Goal: Task Accomplishment & Management: Manage account settings

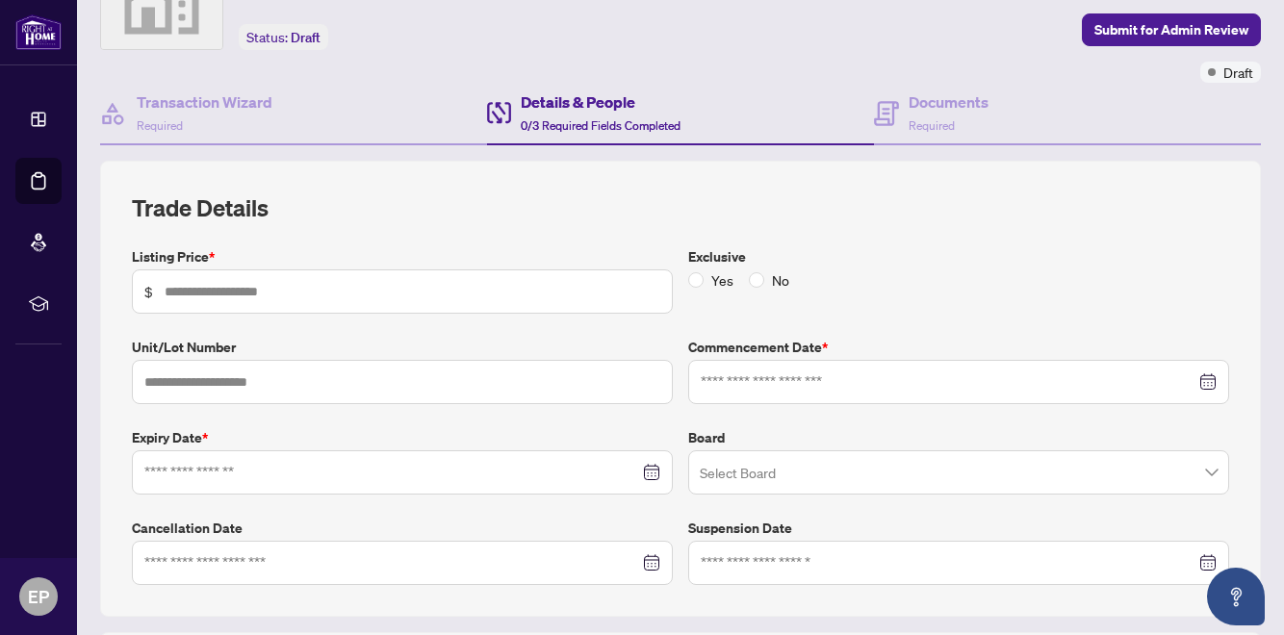
scroll to position [122, 0]
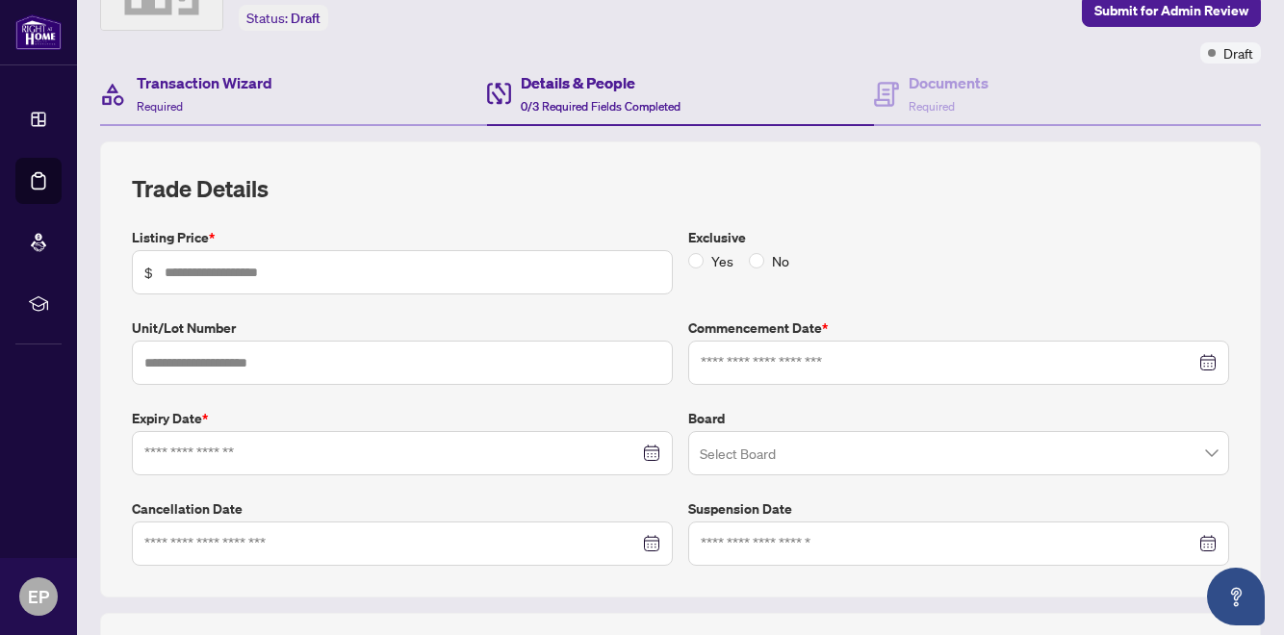
click at [336, 115] on div "Transaction Wizard Required" at bounding box center [293, 95] width 387 height 63
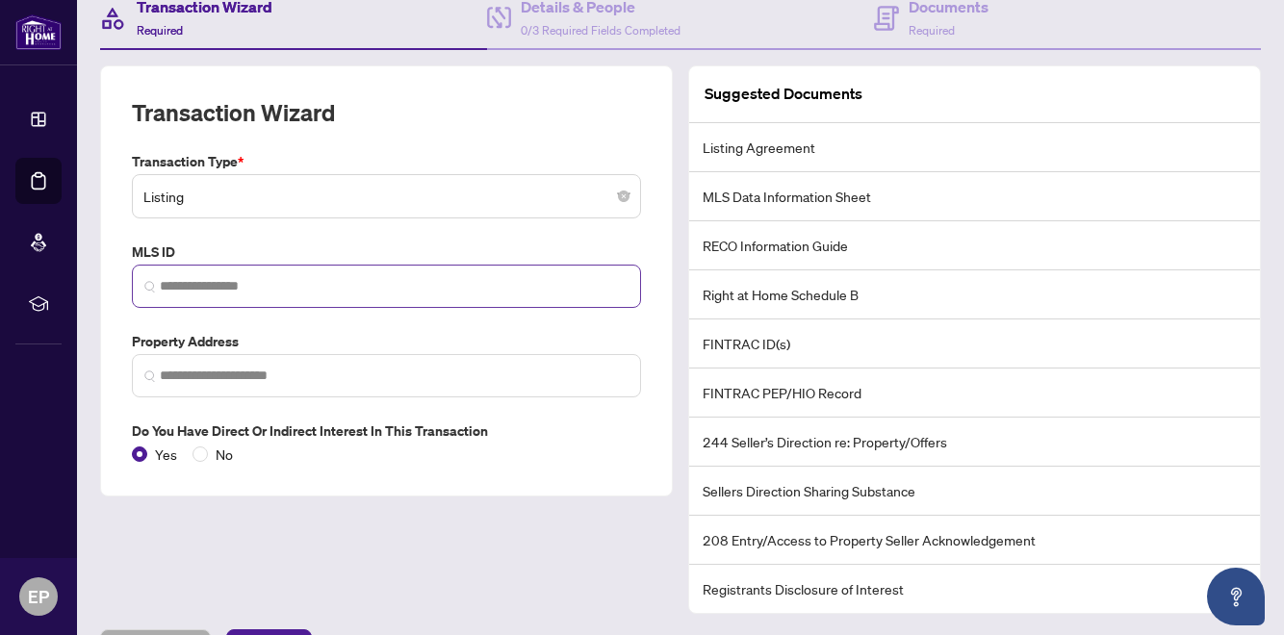
scroll to position [201, 0]
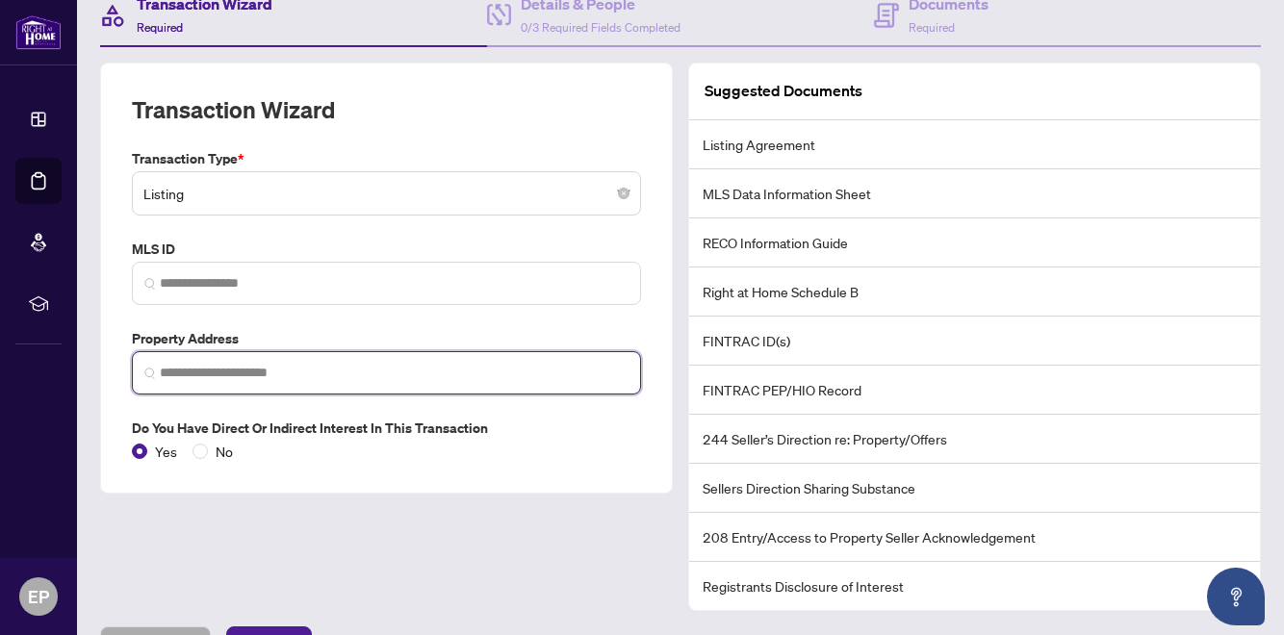
click at [349, 373] on input "search" at bounding box center [394, 373] width 469 height 20
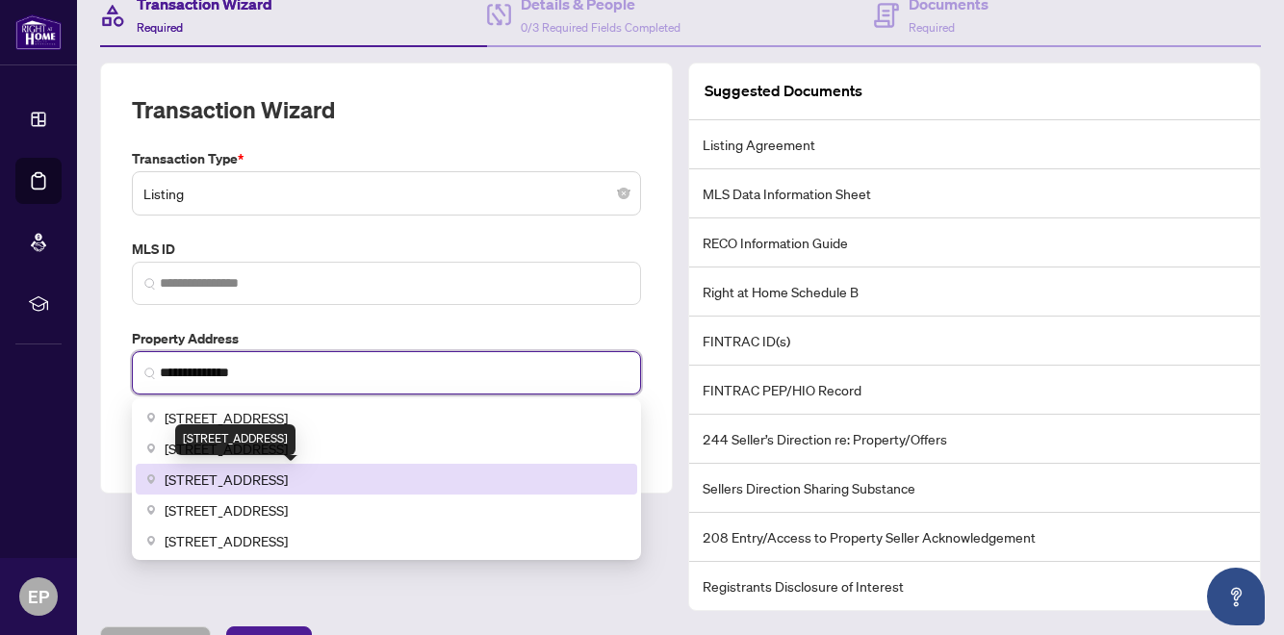
click at [295, 441] on div "[STREET_ADDRESS]" at bounding box center [235, 439] width 120 height 31
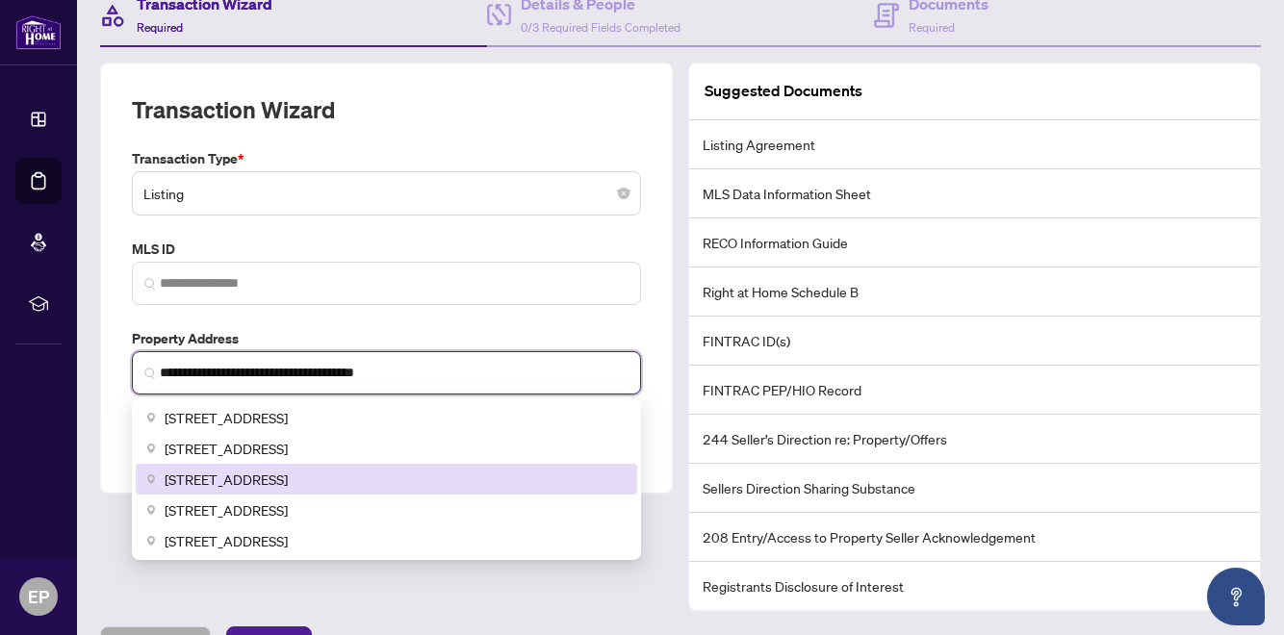
drag, startPoint x: 414, startPoint y: 371, endPoint x: 296, endPoint y: 369, distance: 117.4
click at [296, 369] on input "**********" at bounding box center [394, 373] width 469 height 20
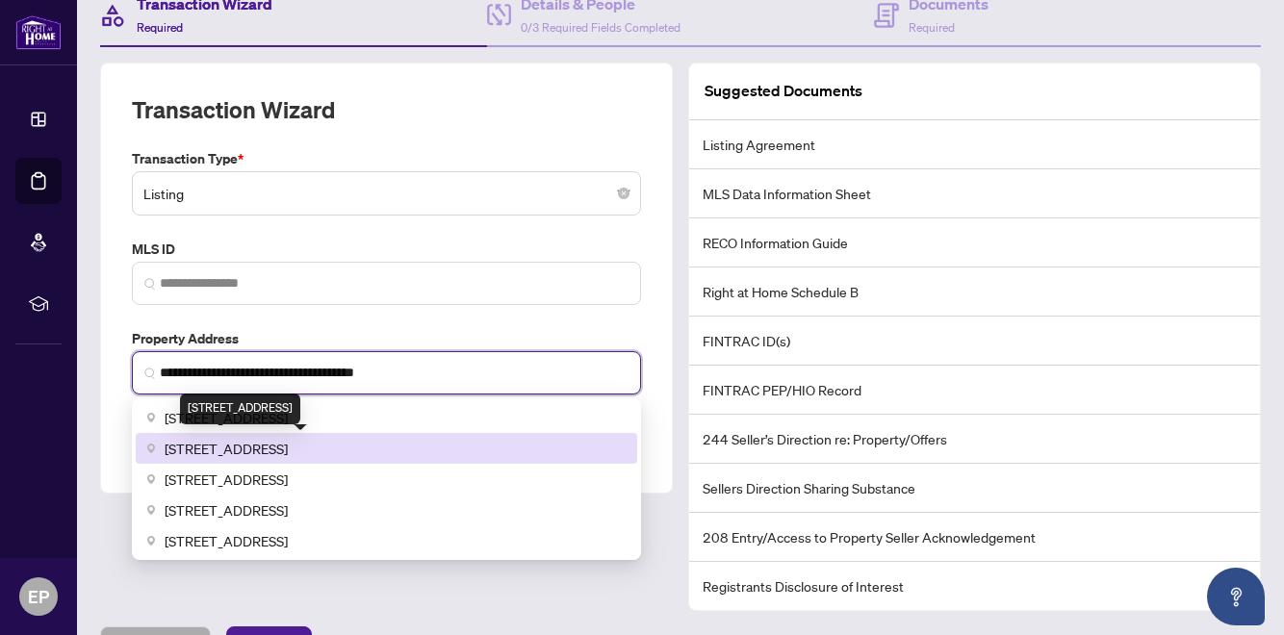
click at [288, 446] on span "[STREET_ADDRESS]" at bounding box center [226, 448] width 123 height 21
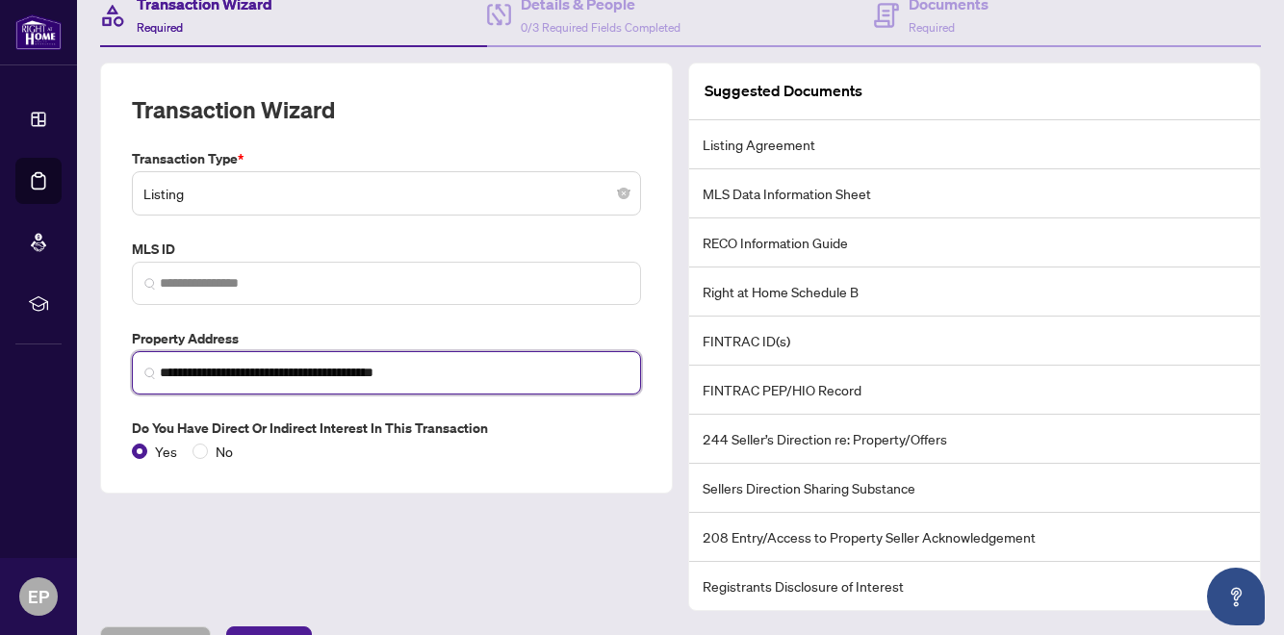
type input "**********"
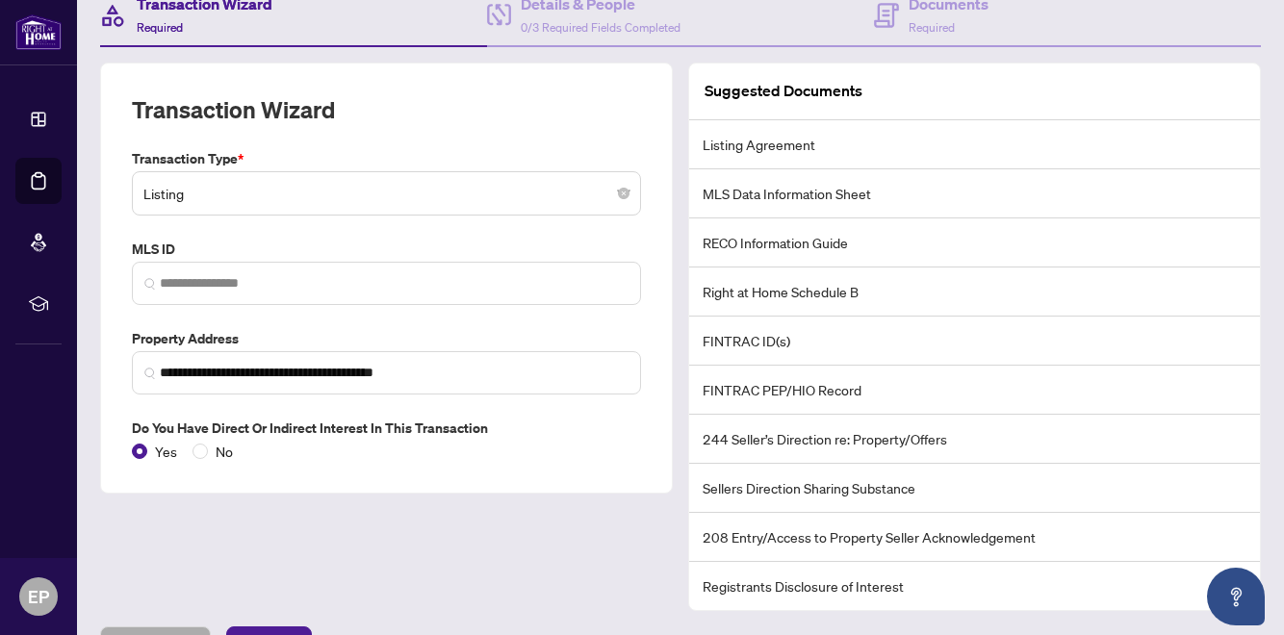
click at [532, 306] on div "**********" at bounding box center [386, 305] width 524 height 314
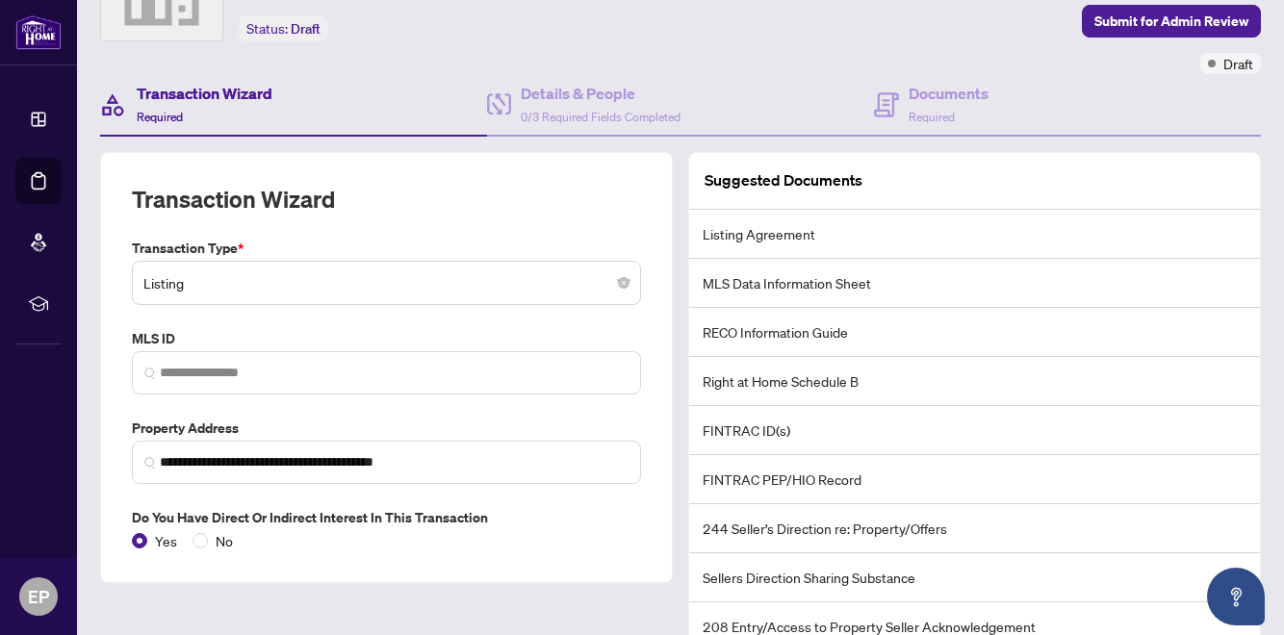
scroll to position [245, 0]
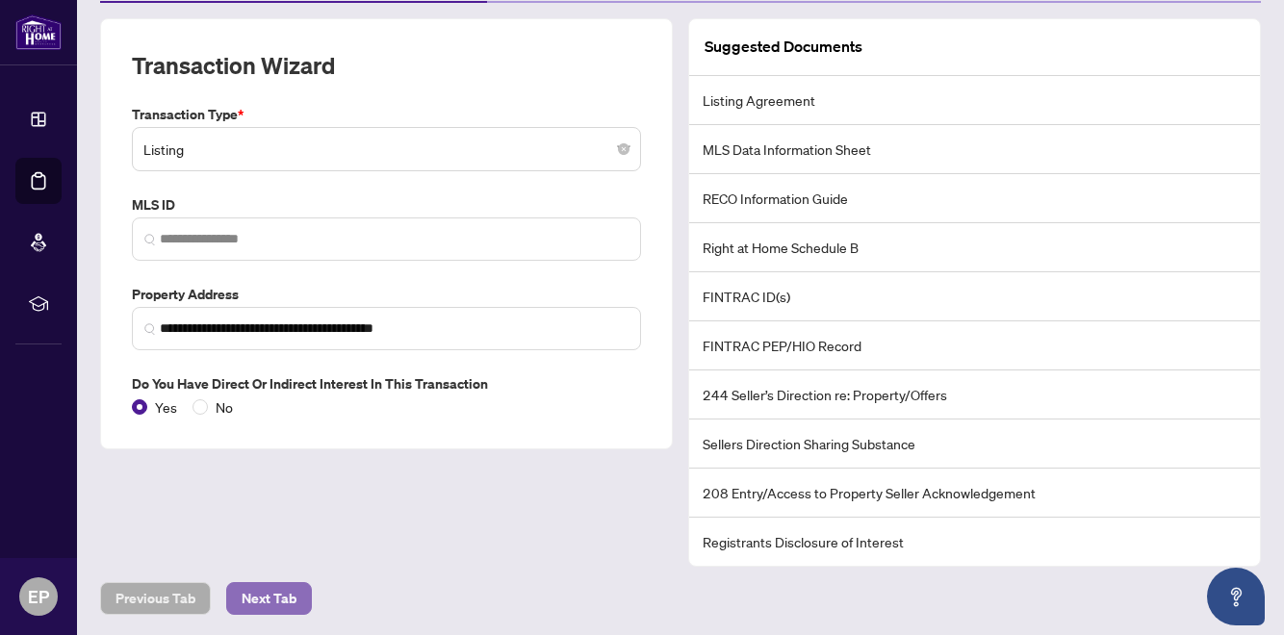
click at [267, 609] on span "Next Tab" at bounding box center [269, 598] width 55 height 31
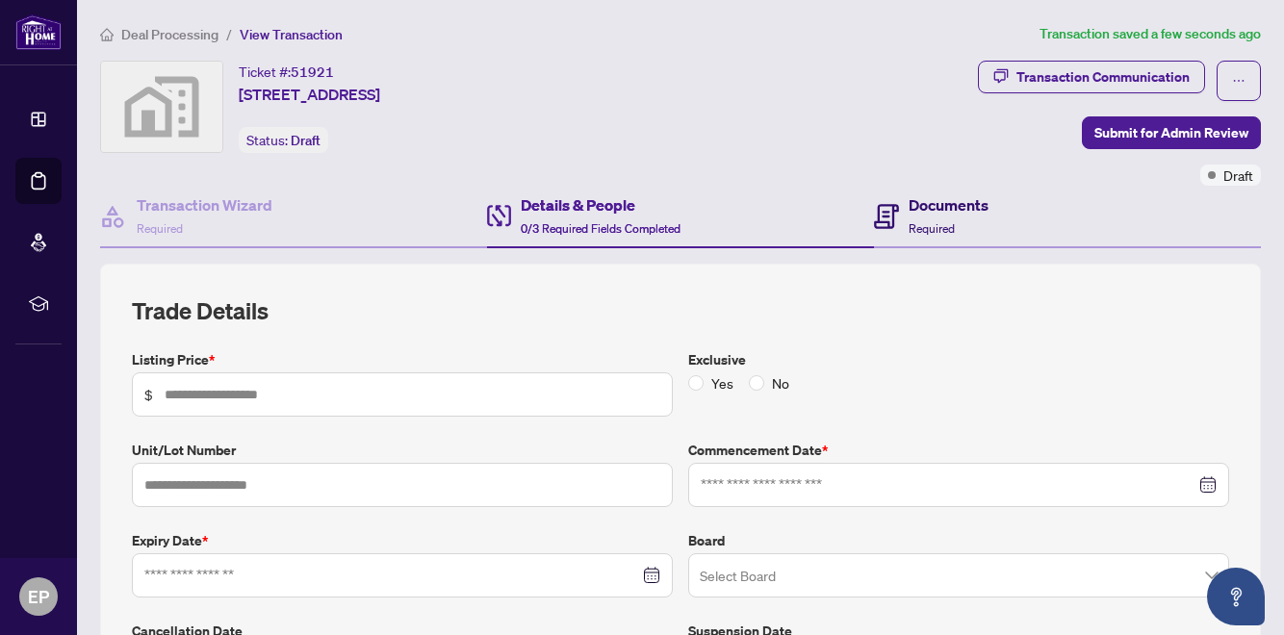
click at [947, 211] on h4 "Documents" at bounding box center [948, 204] width 80 height 23
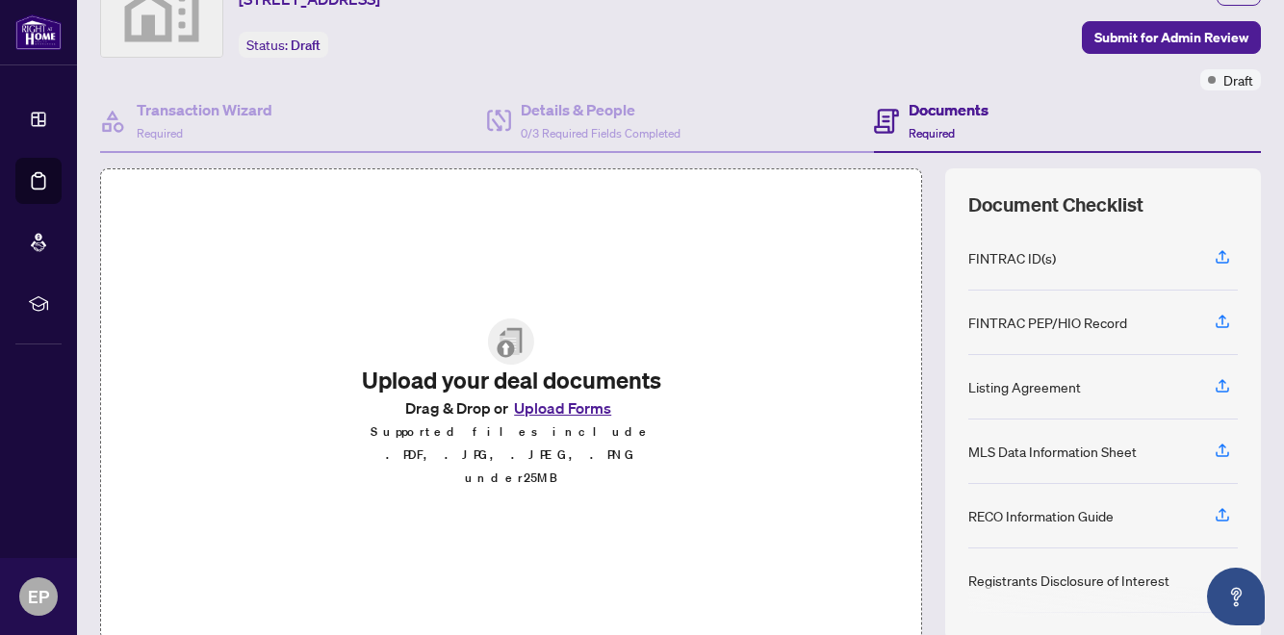
scroll to position [107, 0]
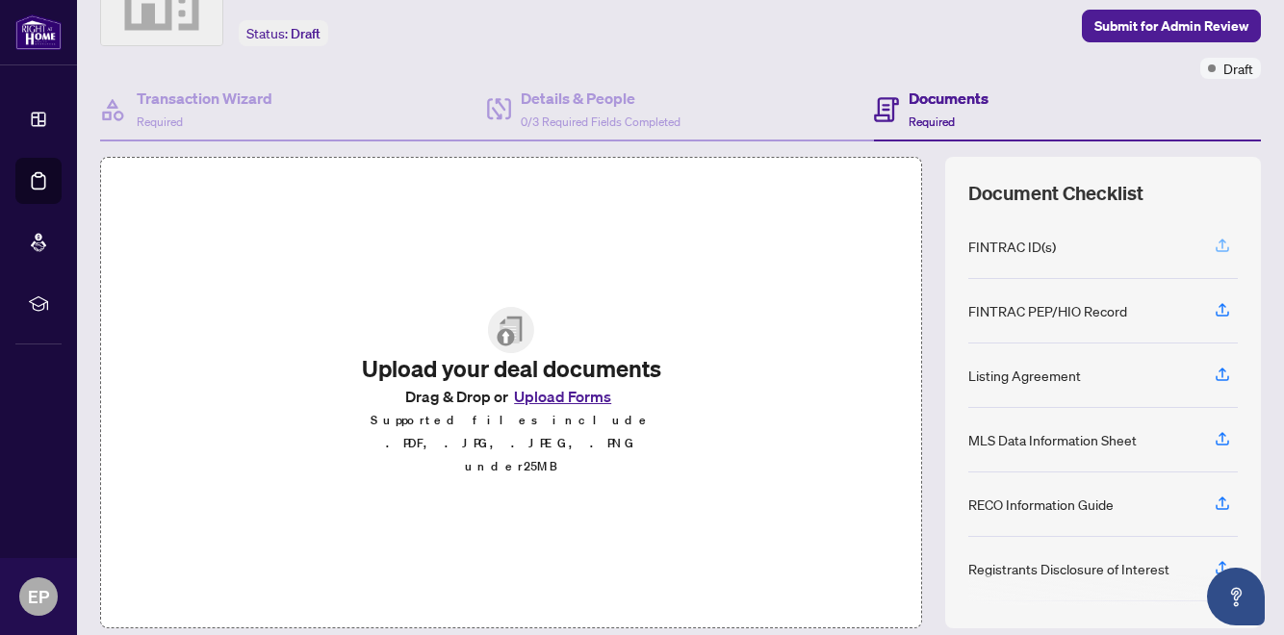
click at [1224, 245] on icon "button" at bounding box center [1221, 245] width 17 height 17
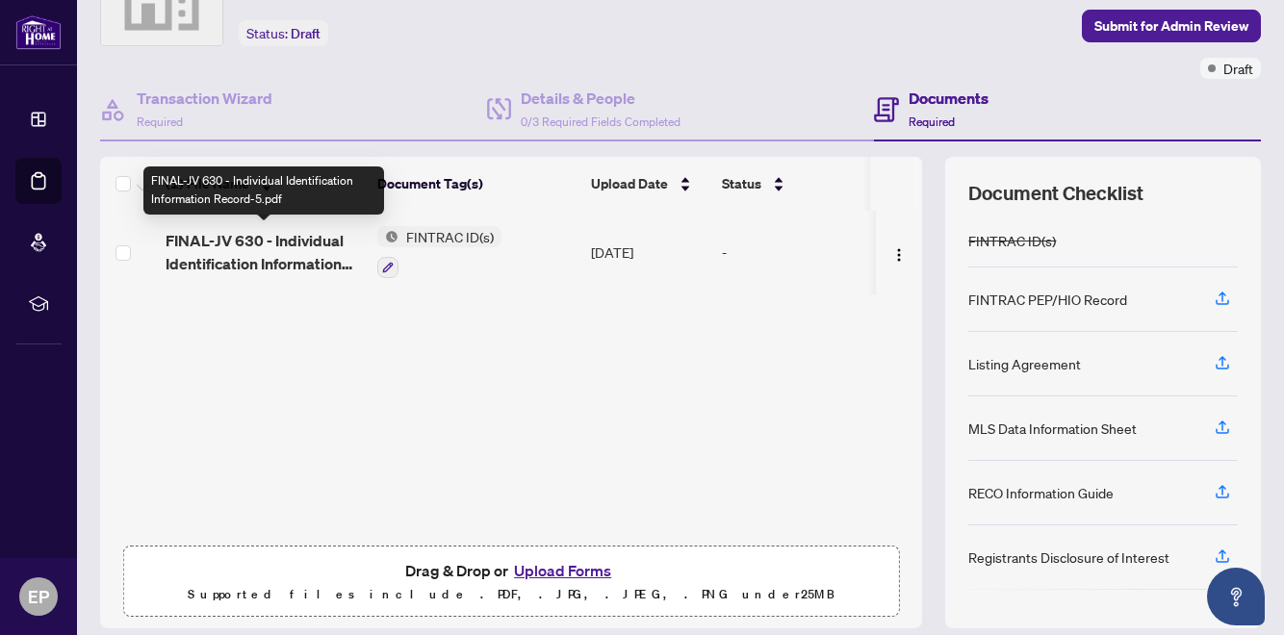
click at [274, 240] on span "FINAL-JV 630 - Individual Identification Information Record-5.pdf" at bounding box center [264, 252] width 196 height 46
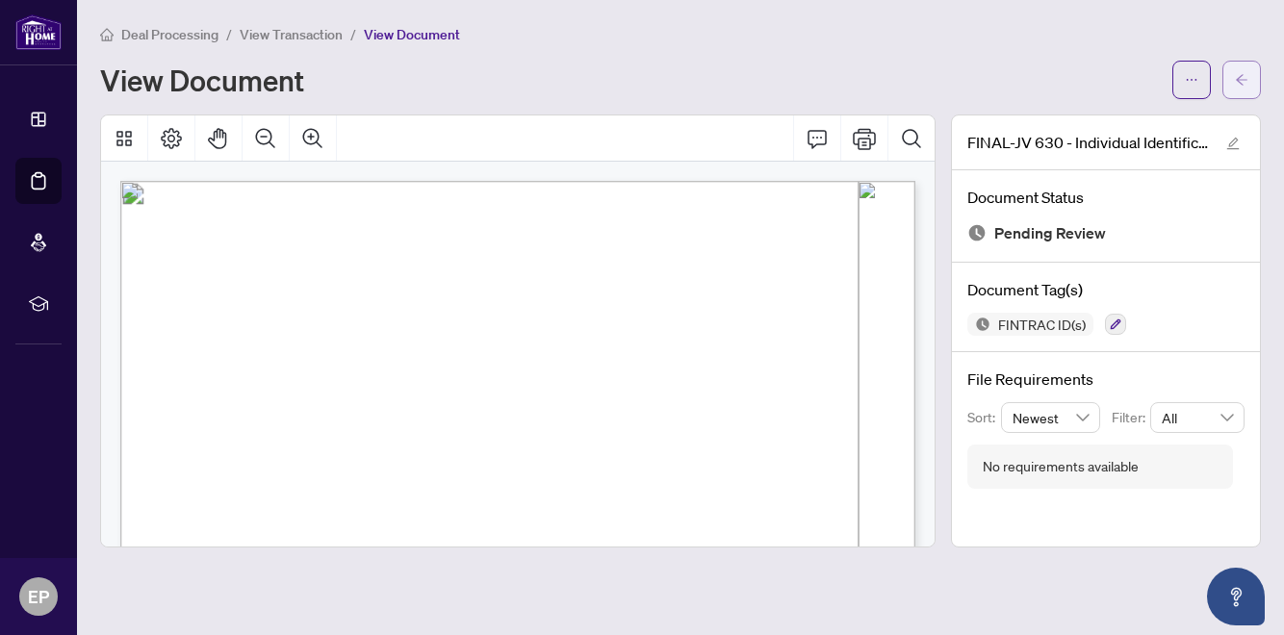
click at [1257, 68] on button "button" at bounding box center [1241, 80] width 38 height 38
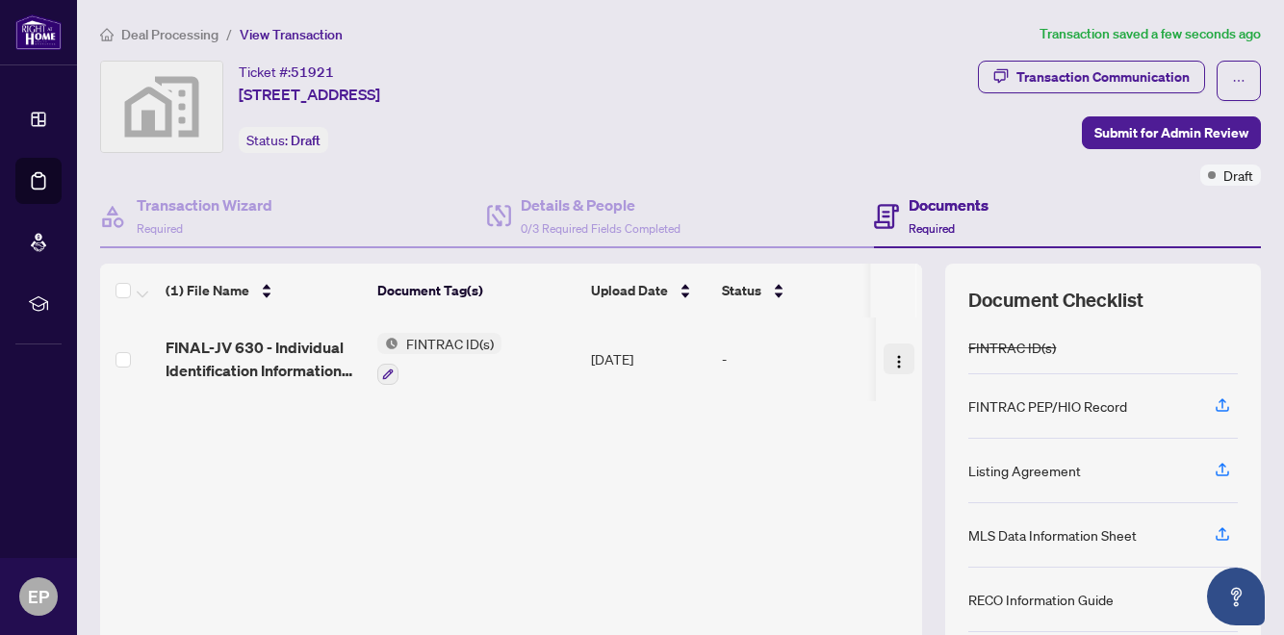
click at [897, 355] on img "button" at bounding box center [898, 361] width 15 height 15
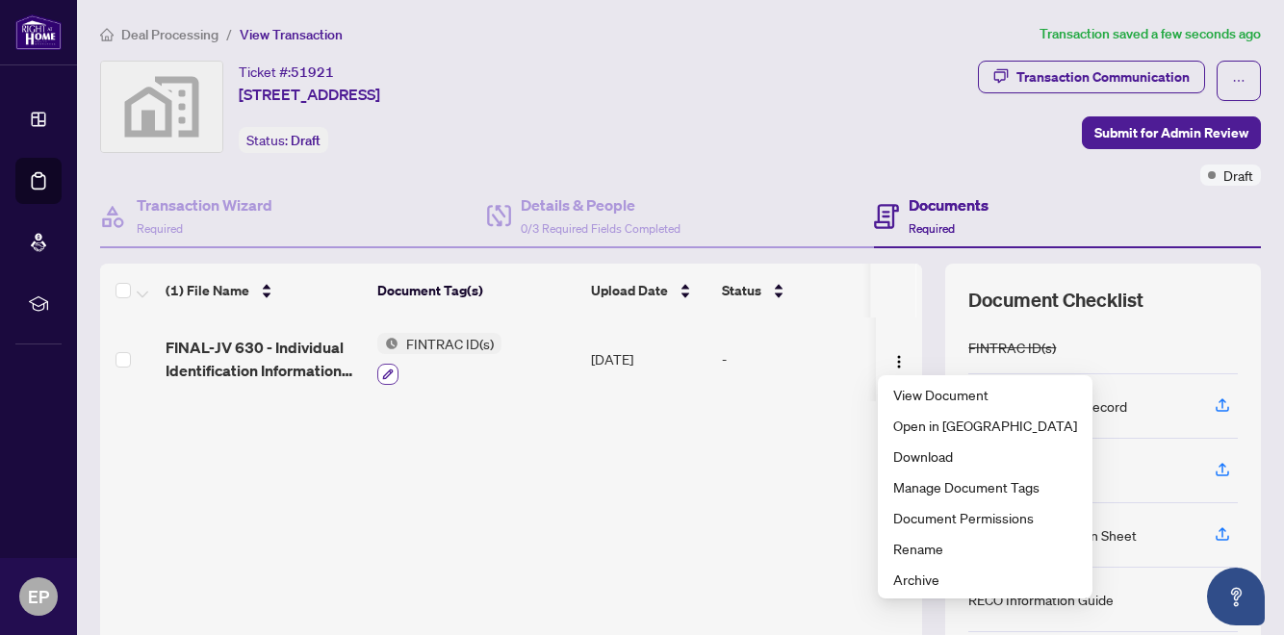
click at [386, 370] on icon "button" at bounding box center [388, 374] width 11 height 11
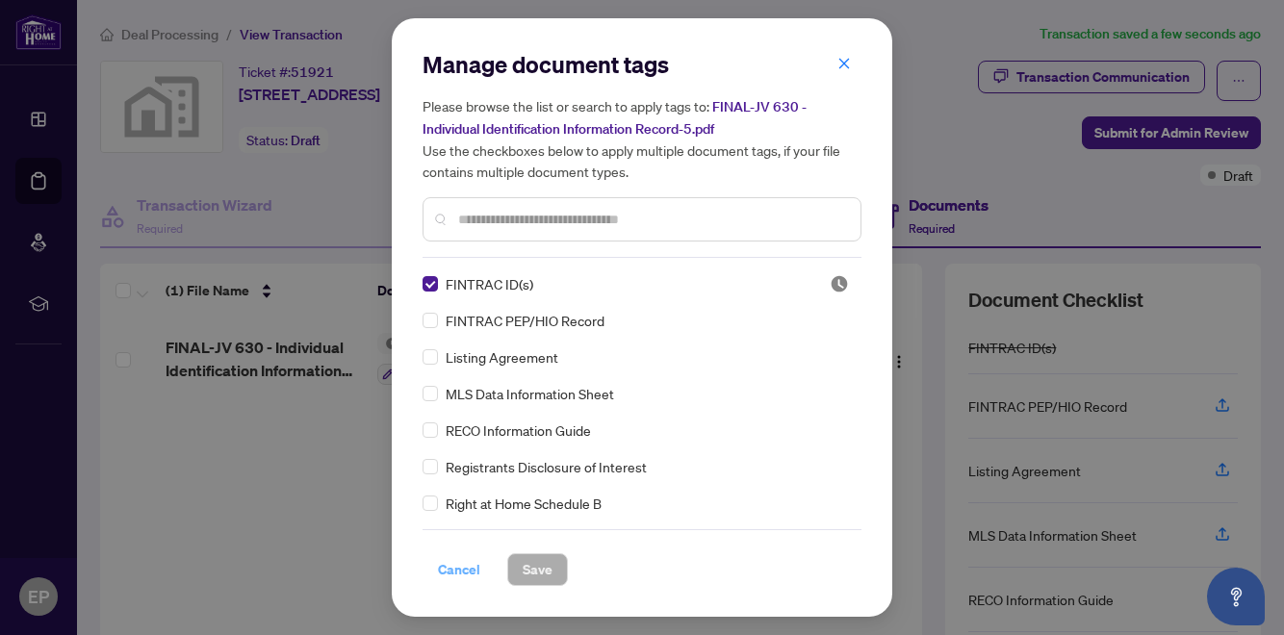
click at [451, 573] on span "Cancel" at bounding box center [459, 569] width 42 height 31
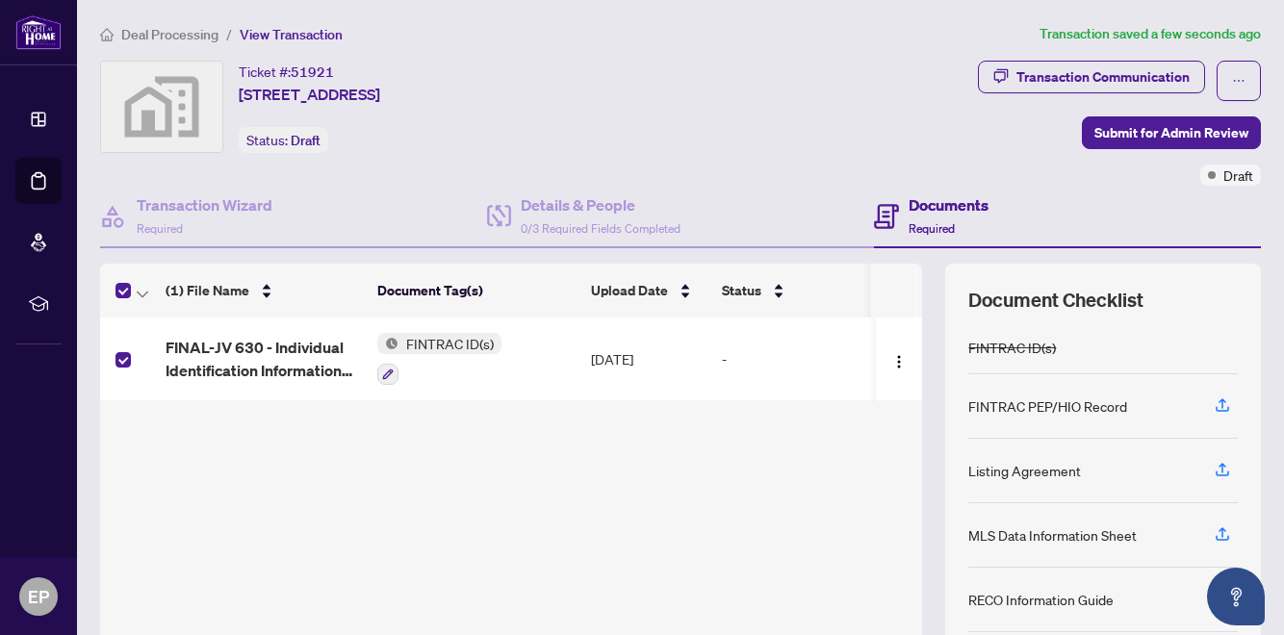
scroll to position [169, 0]
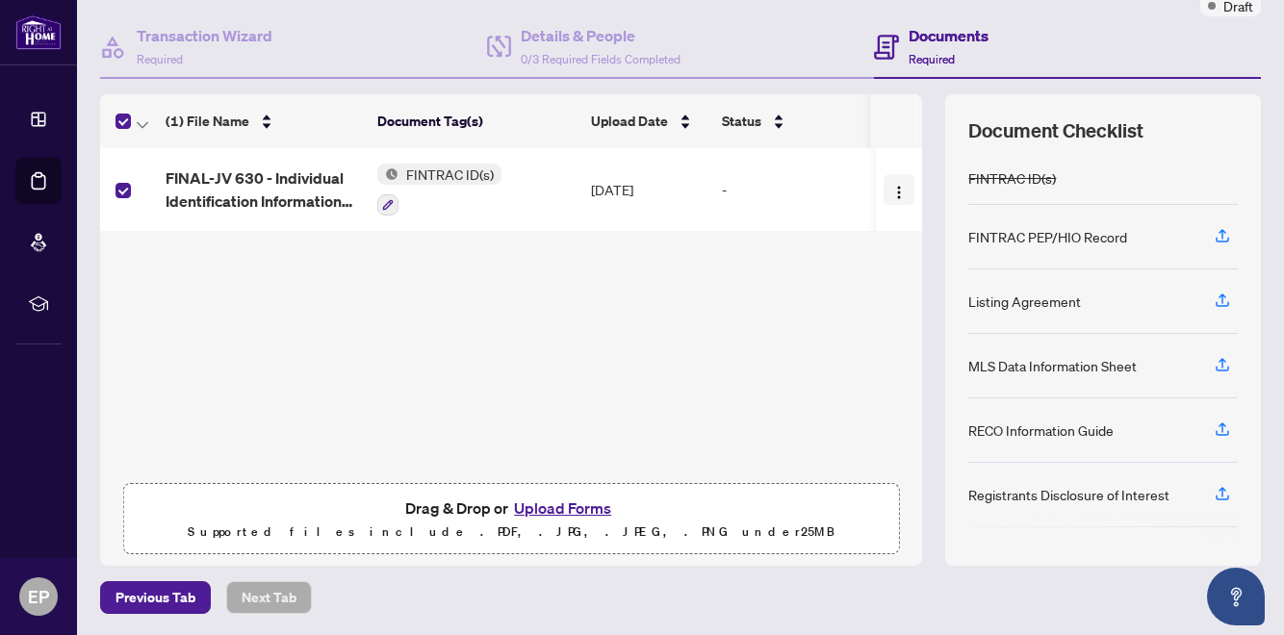
click at [883, 185] on button "button" at bounding box center [898, 189] width 31 height 31
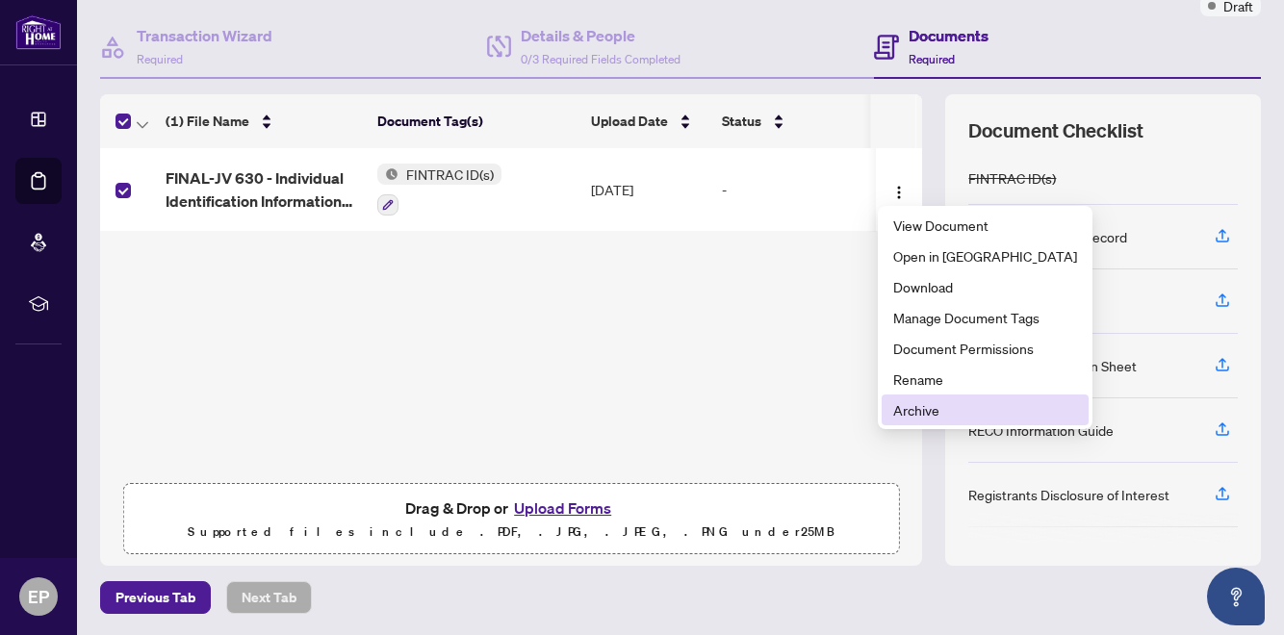
click at [916, 407] on span "Archive" at bounding box center [985, 409] width 184 height 21
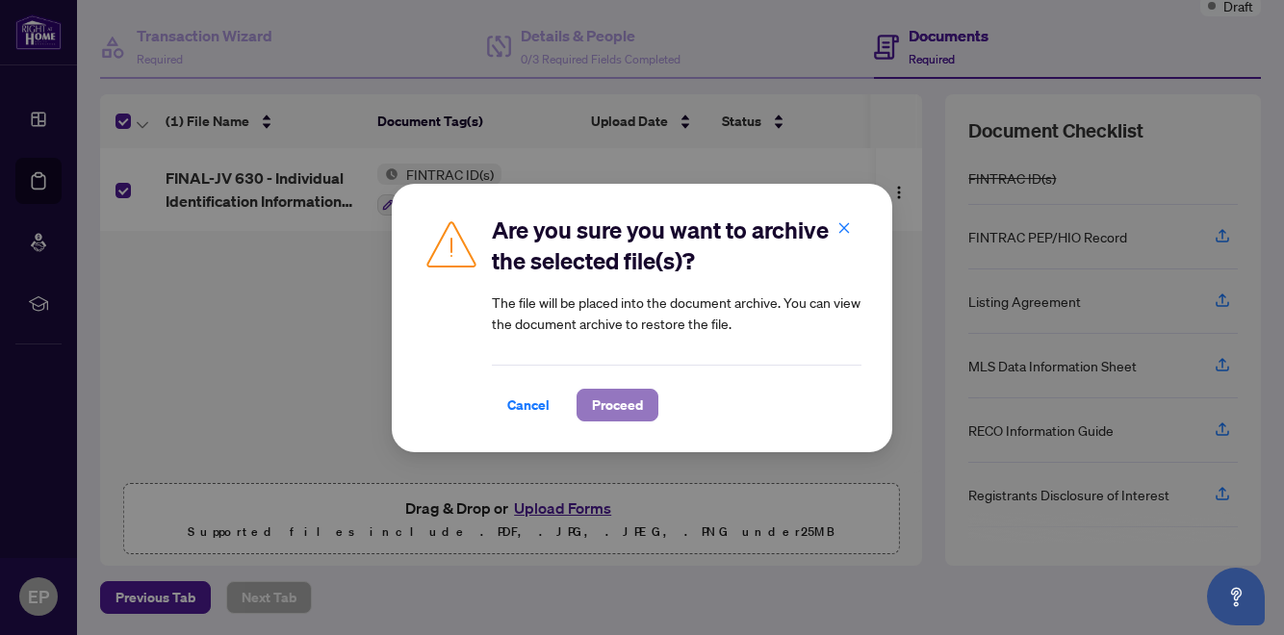
click at [598, 400] on span "Proceed" at bounding box center [617, 405] width 51 height 31
